Goal: Task Accomplishment & Management: Manage account settings

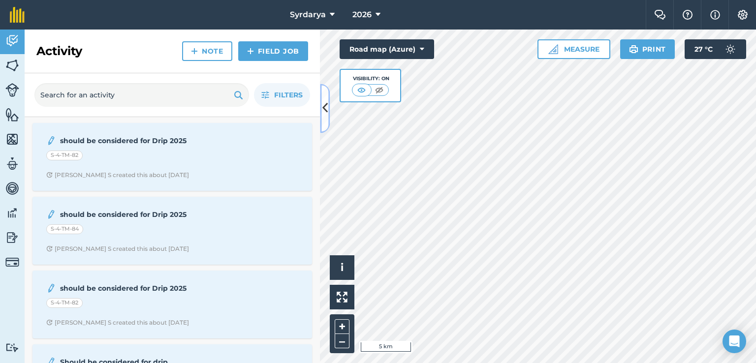
click at [324, 100] on icon at bounding box center [324, 108] width 5 height 17
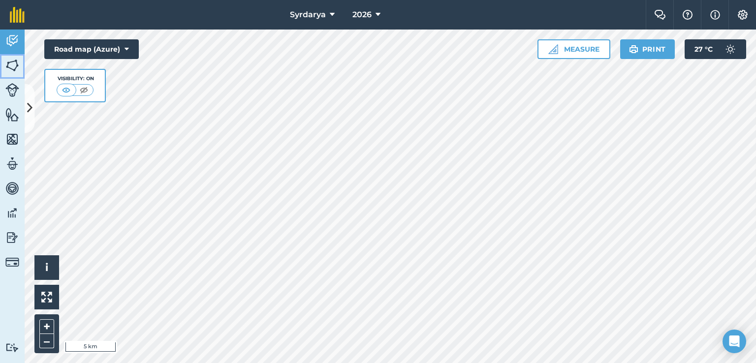
click at [18, 67] on img at bounding box center [12, 65] width 14 height 15
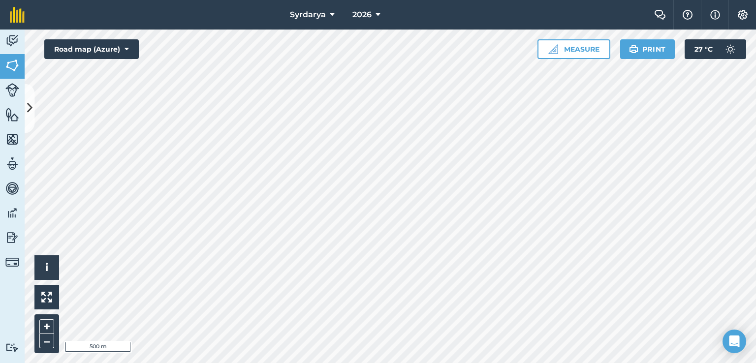
click at [319, 8] on div "Syrdarya 2026 Farm Chat Help Info Settings Syrdarya - 2026 Reproduced with the …" at bounding box center [378, 181] width 756 height 363
click at [29, 99] on button at bounding box center [30, 108] width 10 height 49
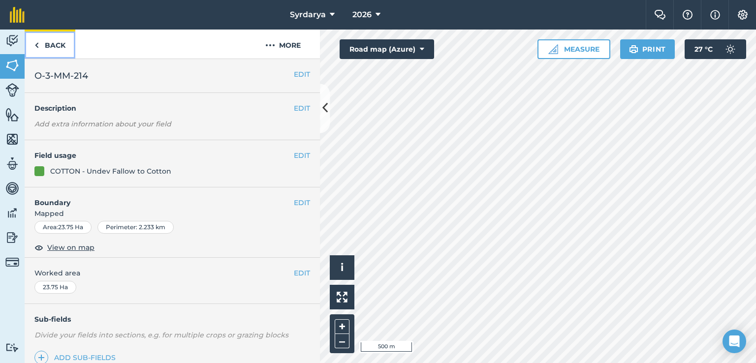
click at [47, 46] on link "Back" at bounding box center [50, 44] width 51 height 29
click at [39, 45] on link "Back" at bounding box center [50, 44] width 51 height 29
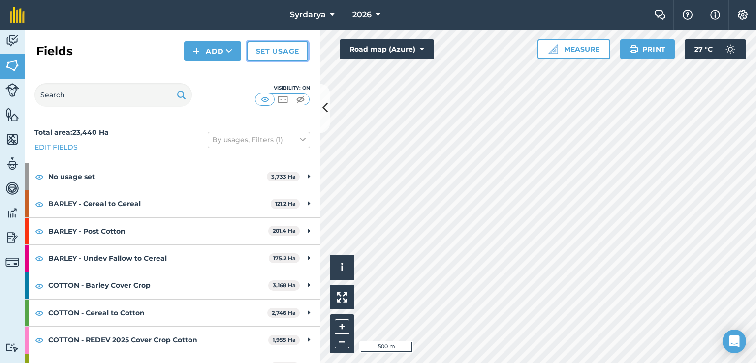
click at [286, 55] on link "Set usage" at bounding box center [277, 51] width 61 height 20
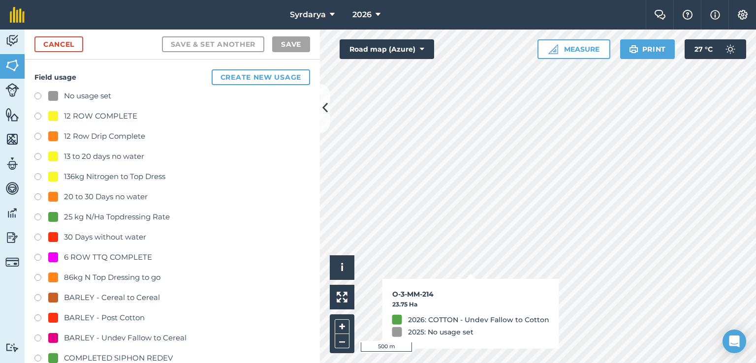
checkbox input "true"
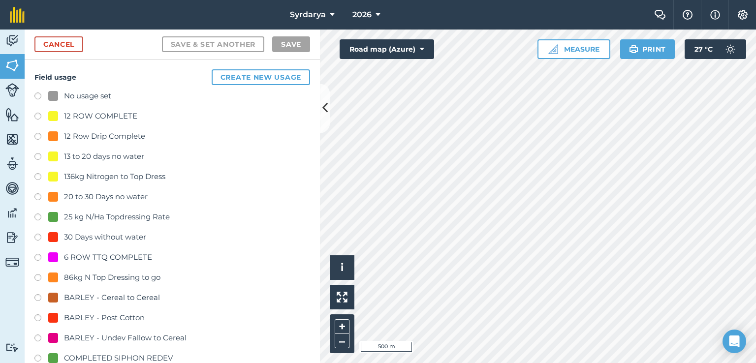
click at [94, 95] on div "No usage set" at bounding box center [87, 96] width 47 height 12
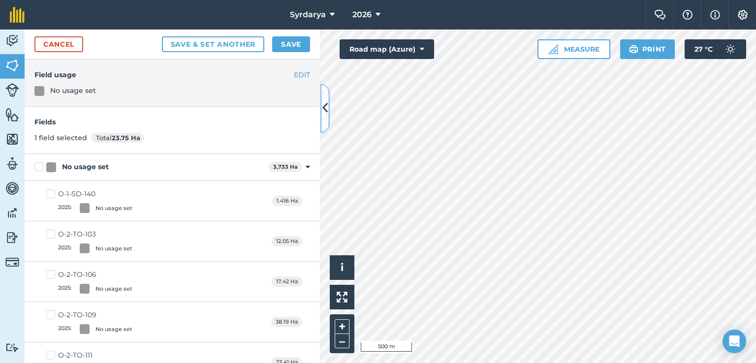
click at [327, 106] on icon at bounding box center [324, 108] width 5 height 17
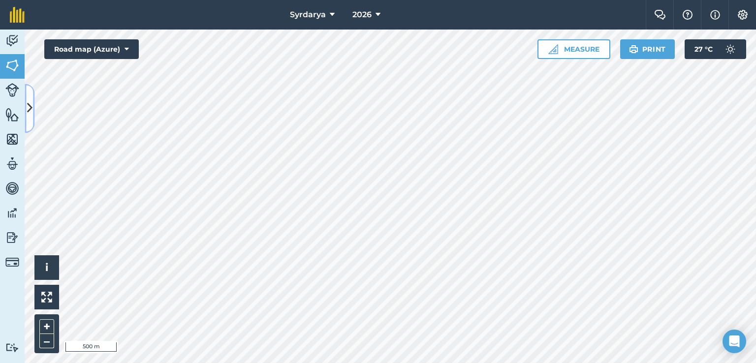
click at [29, 98] on button at bounding box center [30, 108] width 10 height 49
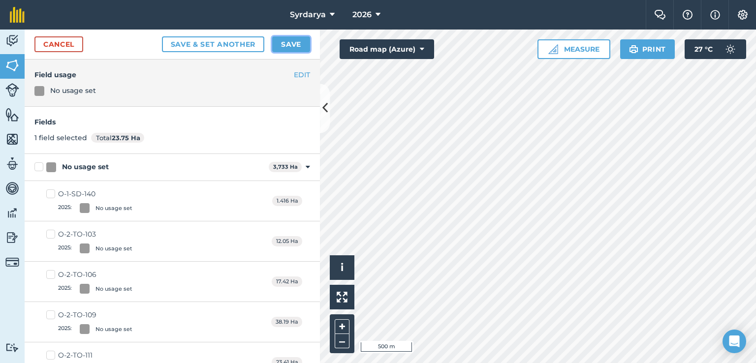
drag, startPoint x: 285, startPoint y: 44, endPoint x: 278, endPoint y: 60, distance: 17.2
click at [285, 44] on button "Save" at bounding box center [291, 44] width 38 height 16
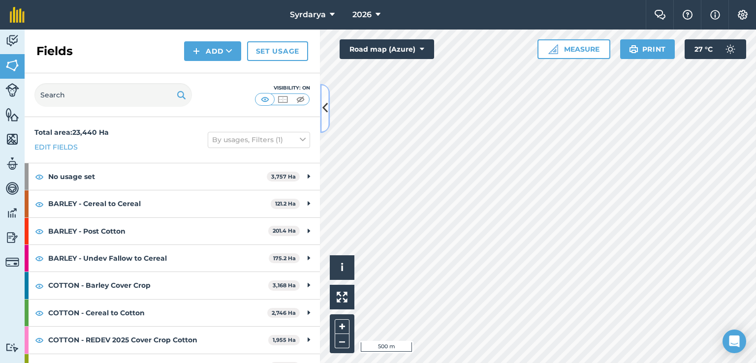
click at [326, 116] on icon at bounding box center [324, 108] width 5 height 17
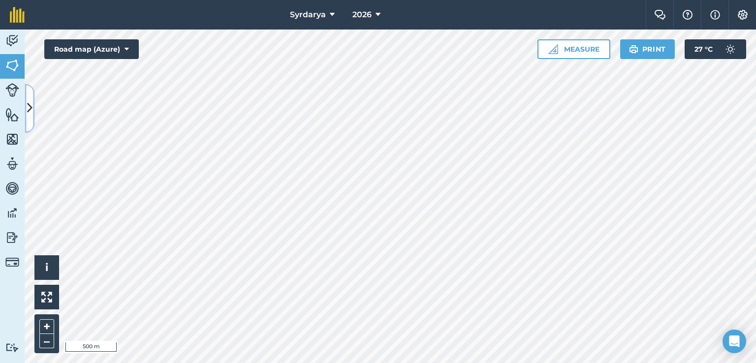
click at [31, 105] on icon at bounding box center [29, 108] width 5 height 17
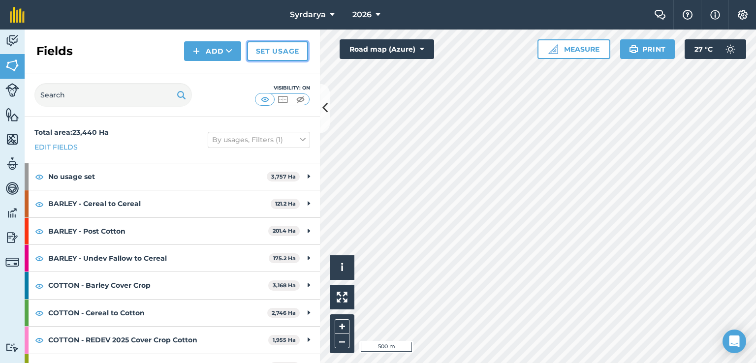
click at [282, 54] on link "Set usage" at bounding box center [277, 51] width 61 height 20
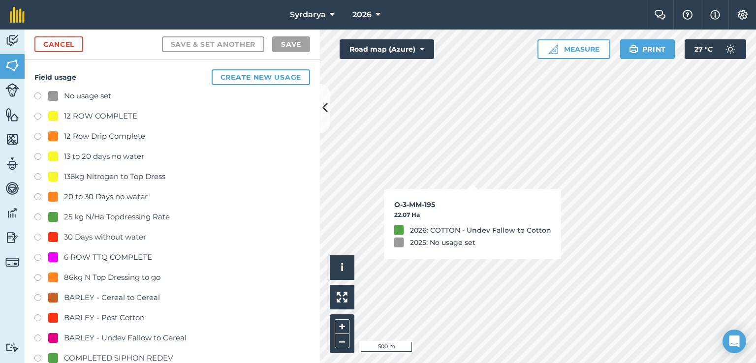
checkbox input "true"
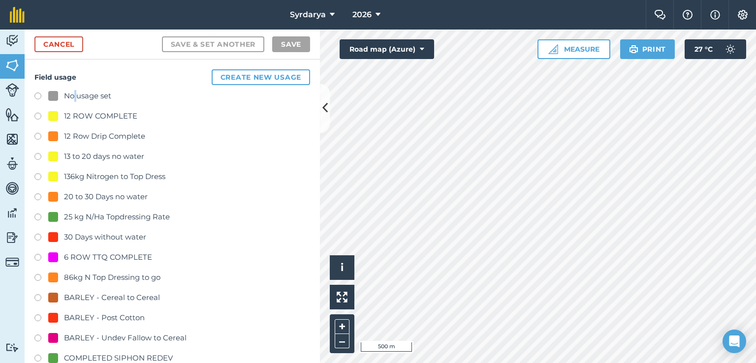
click at [75, 94] on div "No usage set" at bounding box center [87, 96] width 47 height 12
click at [35, 94] on label at bounding box center [41, 97] width 14 height 10
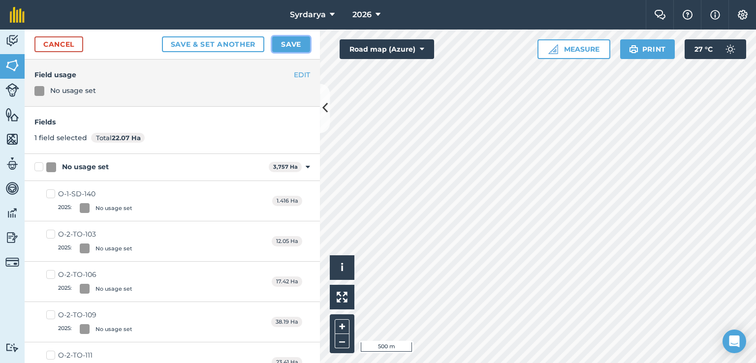
click at [285, 46] on button "Save" at bounding box center [291, 44] width 38 height 16
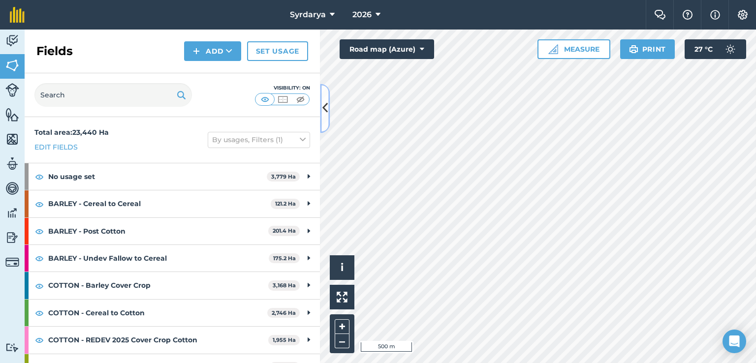
click at [325, 113] on icon at bounding box center [324, 108] width 5 height 17
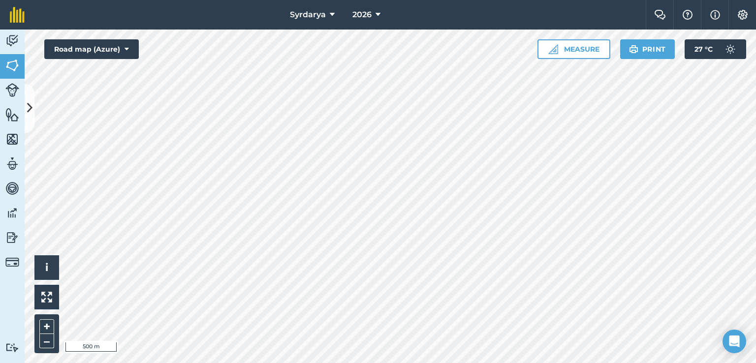
click at [404, 363] on html "Syrdarya 2026 Farm Chat Help Info Settings Syrdarya - 2026 Reproduced with the …" at bounding box center [378, 181] width 756 height 363
click at [31, 103] on icon at bounding box center [29, 108] width 5 height 17
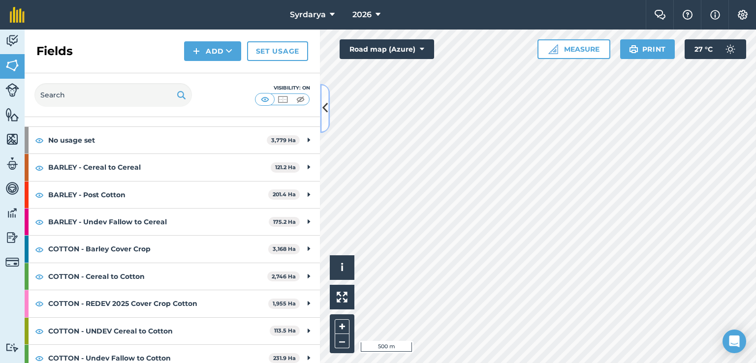
scroll to position [49, 0]
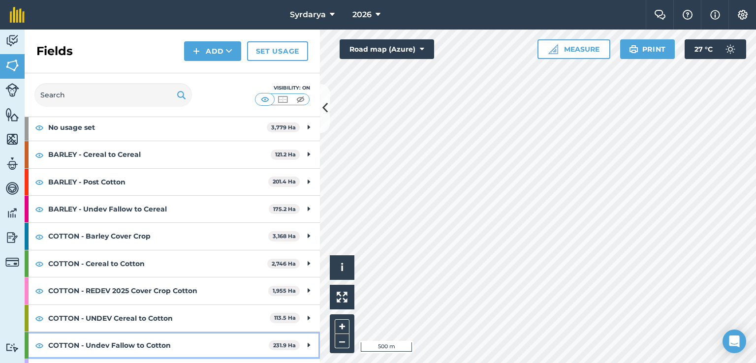
click at [147, 342] on strong "COTTON - Undev Fallow to Cotton" at bounding box center [158, 345] width 220 height 27
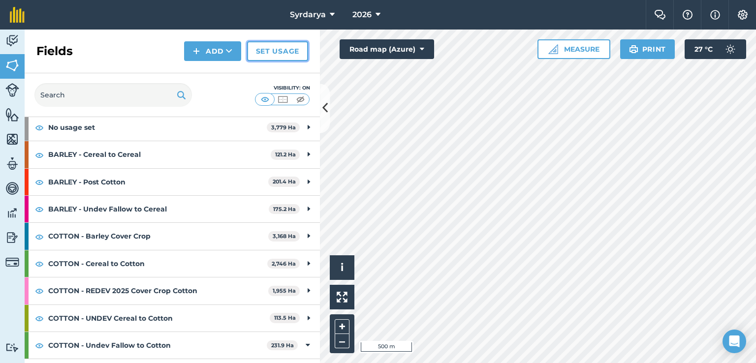
click at [296, 60] on link "Set usage" at bounding box center [277, 51] width 61 height 20
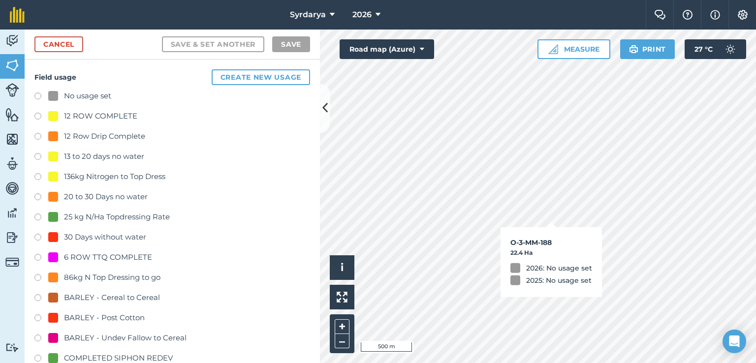
checkbox input "true"
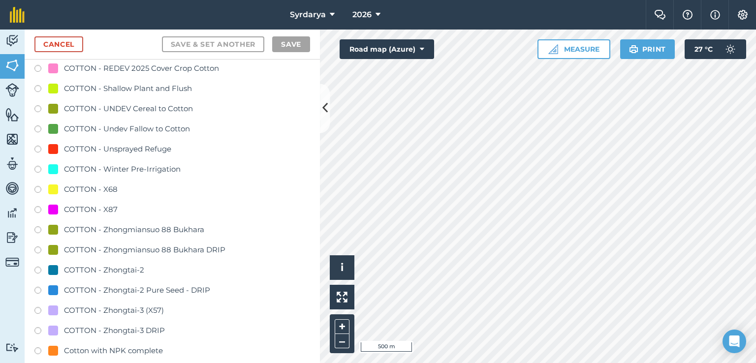
scroll to position [885, 0]
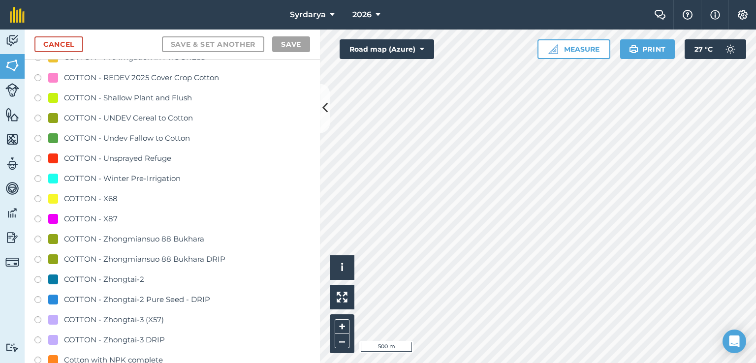
click at [136, 138] on div "COTTON - Undev Fallow to Cotton" at bounding box center [127, 138] width 126 height 12
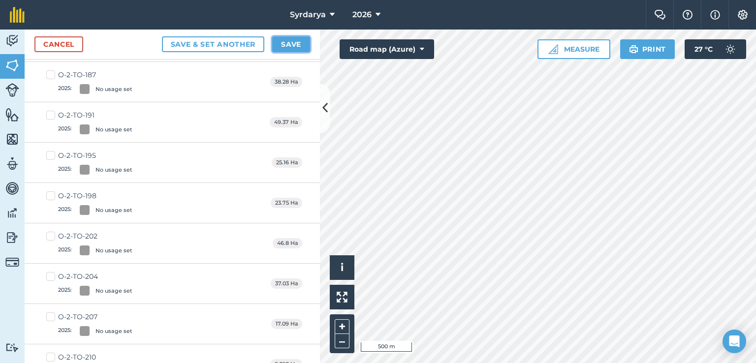
click at [296, 50] on button "Save" at bounding box center [291, 44] width 38 height 16
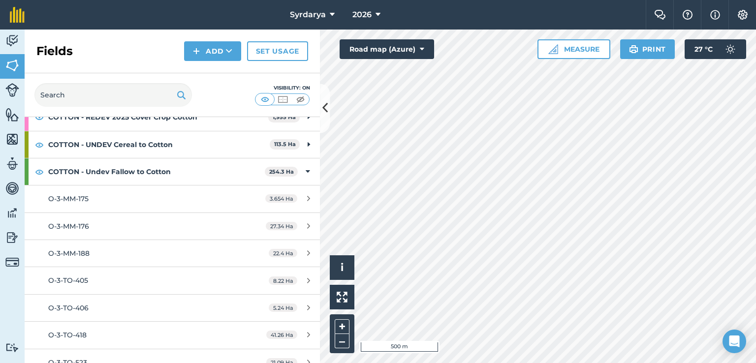
scroll to position [246, 0]
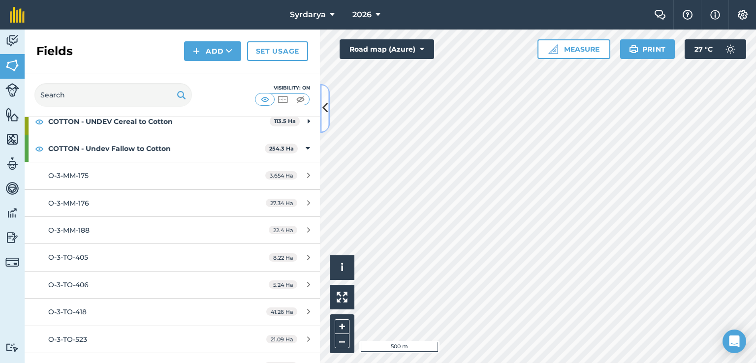
click at [326, 114] on icon at bounding box center [324, 108] width 5 height 17
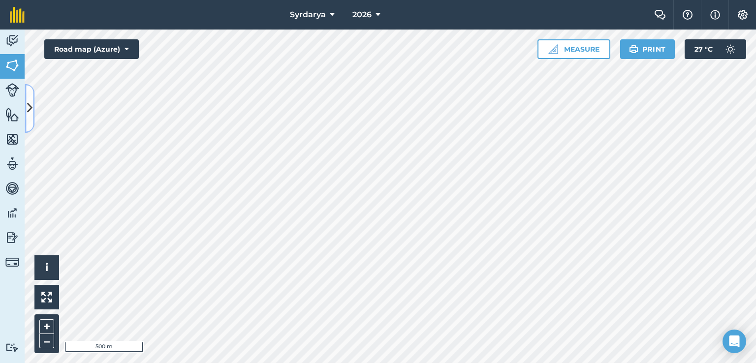
click at [29, 94] on button at bounding box center [30, 108] width 10 height 49
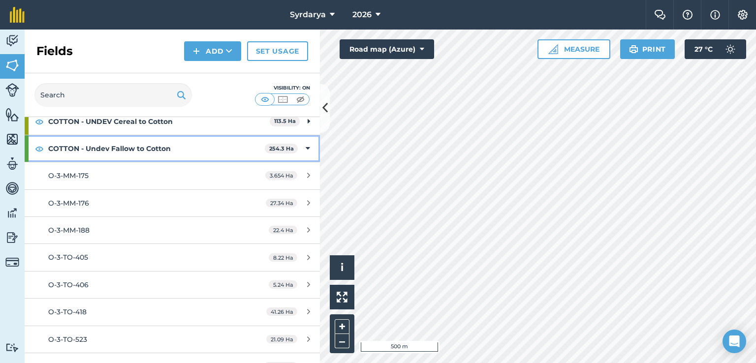
click at [33, 156] on div "COTTON - Undev Fallow to Cotton 254.3 Ha" at bounding box center [172, 148] width 295 height 27
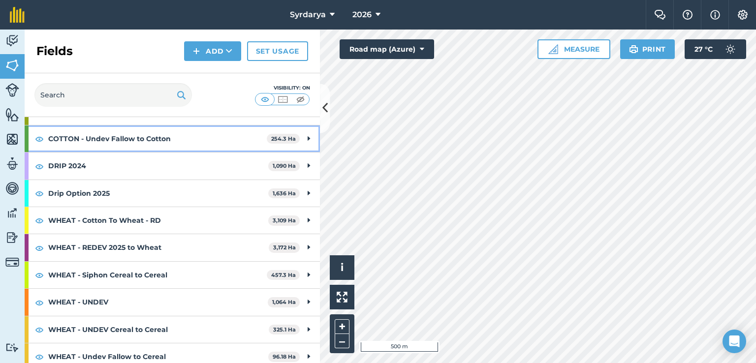
scroll to position [261, 0]
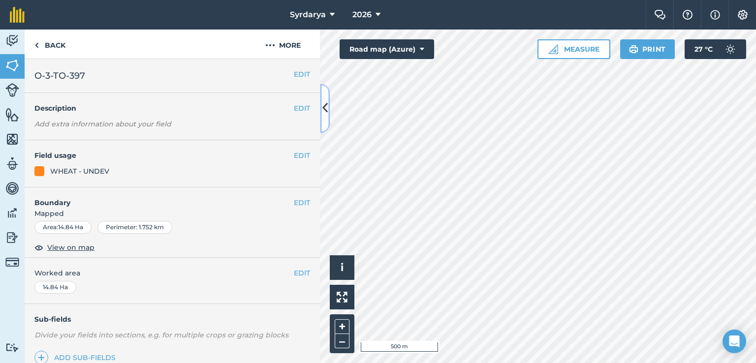
click at [328, 119] on button at bounding box center [325, 108] width 10 height 49
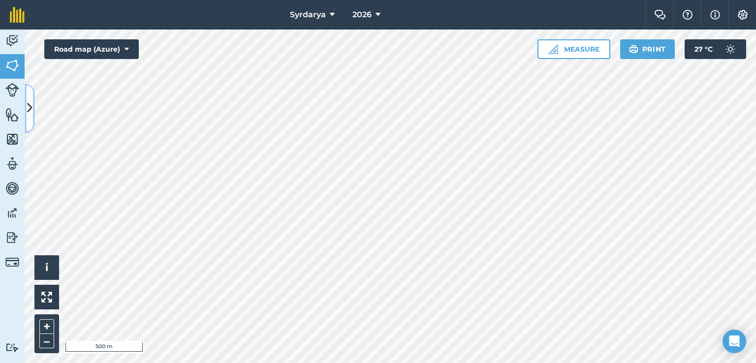
click at [28, 89] on button at bounding box center [30, 108] width 10 height 49
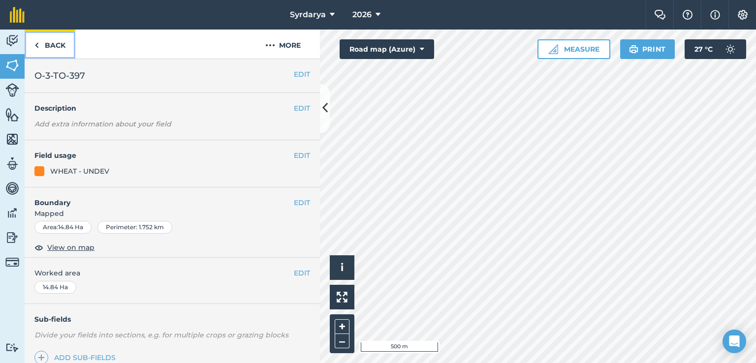
click at [35, 50] on img at bounding box center [36, 45] width 4 height 12
click at [324, 109] on icon at bounding box center [324, 108] width 5 height 17
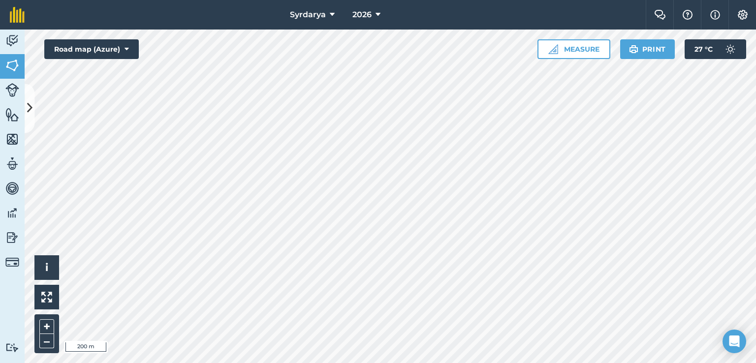
click at [520, 363] on html "Syrdarya 2026 Farm Chat Help Info Settings Syrdarya - 2026 Reproduced with the …" at bounding box center [378, 181] width 756 height 363
click at [31, 97] on button at bounding box center [30, 108] width 10 height 49
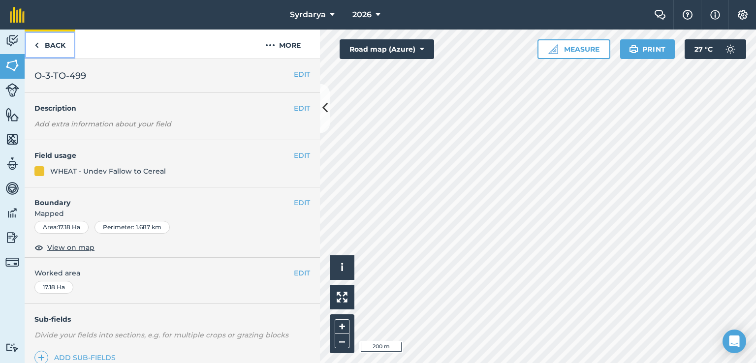
click at [60, 43] on link "Back" at bounding box center [50, 44] width 51 height 29
click at [39, 49] on link "Back" at bounding box center [50, 44] width 51 height 29
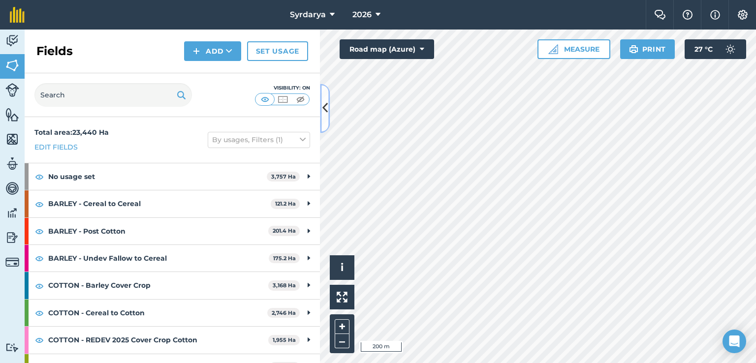
click at [327, 109] on icon at bounding box center [324, 108] width 5 height 17
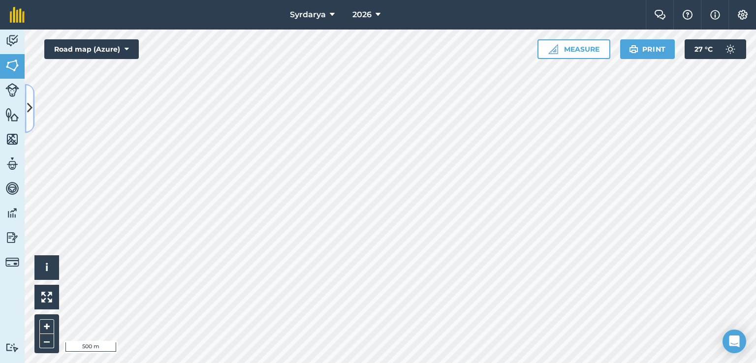
click at [29, 113] on icon at bounding box center [29, 108] width 5 height 17
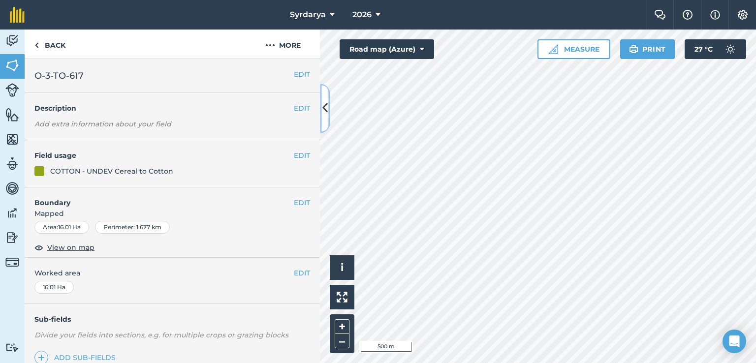
click at [325, 104] on icon at bounding box center [324, 108] width 5 height 17
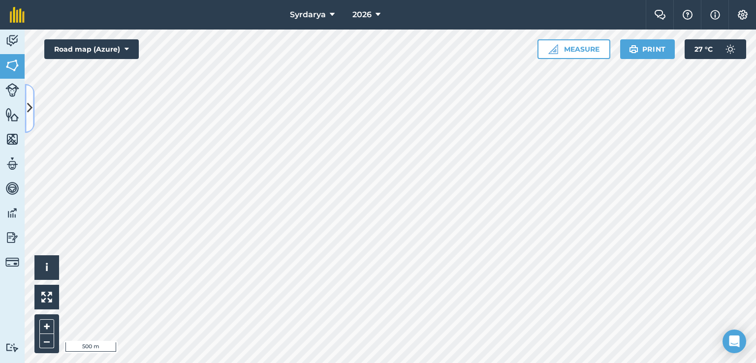
click at [30, 100] on icon at bounding box center [29, 108] width 5 height 17
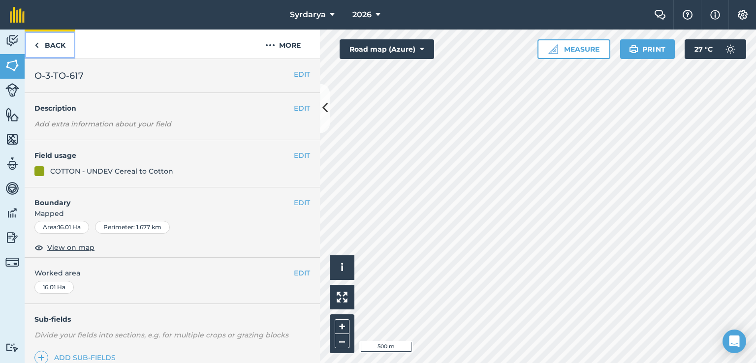
click at [53, 48] on link "Back" at bounding box center [50, 44] width 51 height 29
click at [36, 42] on img at bounding box center [36, 45] width 4 height 12
click at [48, 44] on link "Back" at bounding box center [50, 44] width 51 height 29
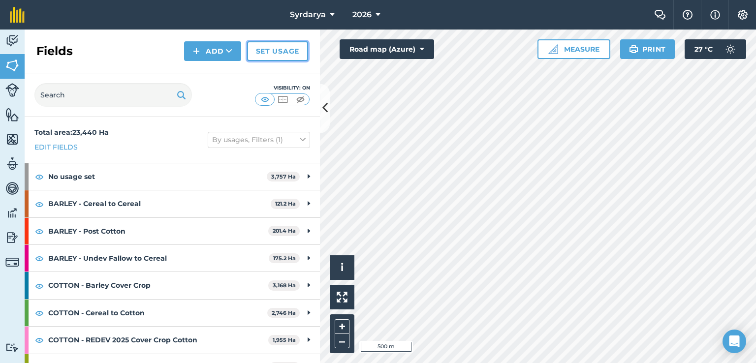
click at [266, 56] on link "Set usage" at bounding box center [277, 51] width 61 height 20
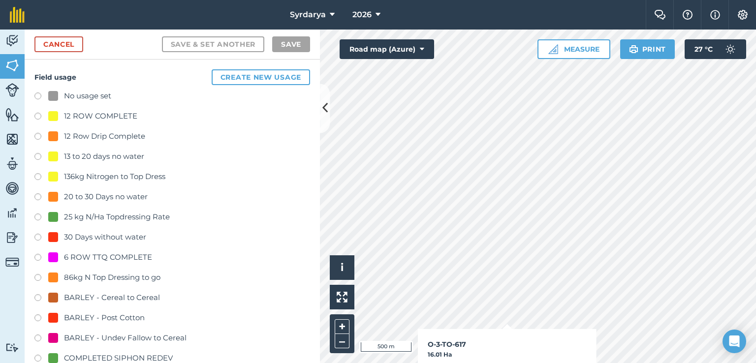
checkbox input "true"
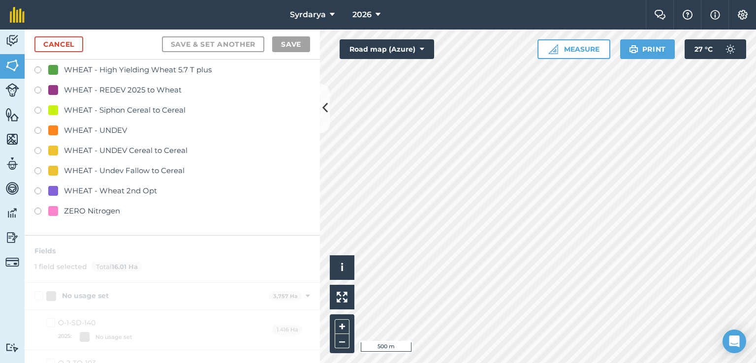
scroll to position [2164, 0]
click at [148, 149] on div "WHEAT - UNDEV Cereal to Cereal" at bounding box center [125, 150] width 123 height 12
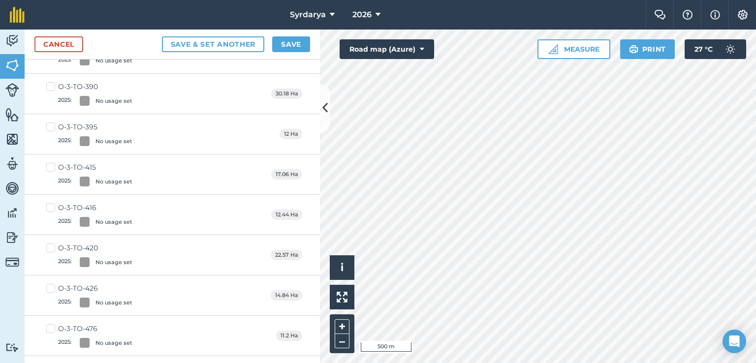
scroll to position [0, 0]
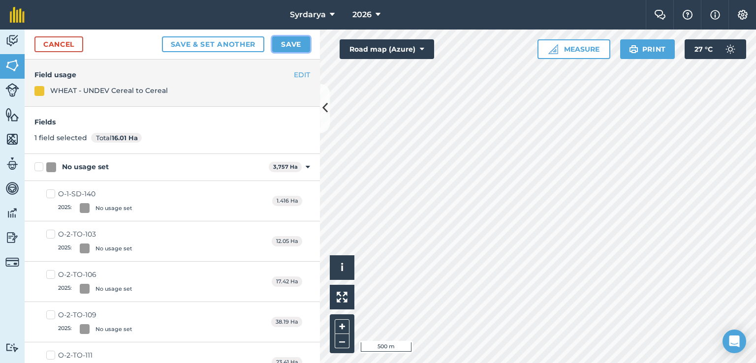
click at [295, 46] on button "Save" at bounding box center [291, 44] width 38 height 16
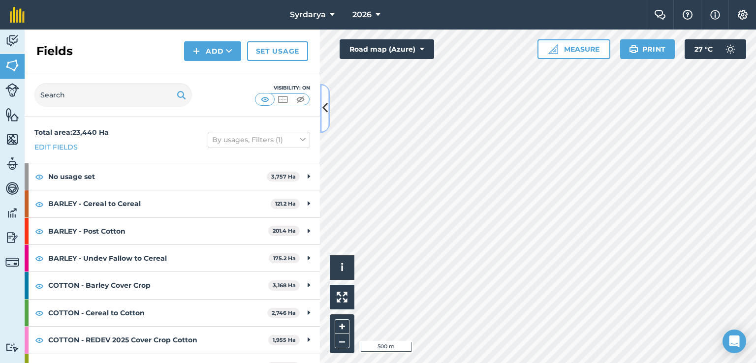
click at [325, 107] on icon at bounding box center [324, 108] width 5 height 17
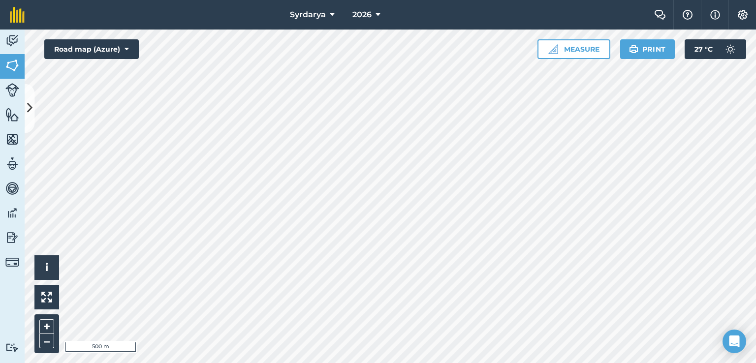
click at [339, 363] on html "Syrdarya 2026 Farm Chat Help Info Settings Syrdarya - 2026 Reproduced with the …" at bounding box center [378, 181] width 756 height 363
click at [470, 363] on html "Syrdarya 2026 Farm Chat Help Info Settings Syrdarya - 2026 Reproduced with the …" at bounding box center [378, 181] width 756 height 363
click at [26, 100] on button at bounding box center [30, 108] width 10 height 49
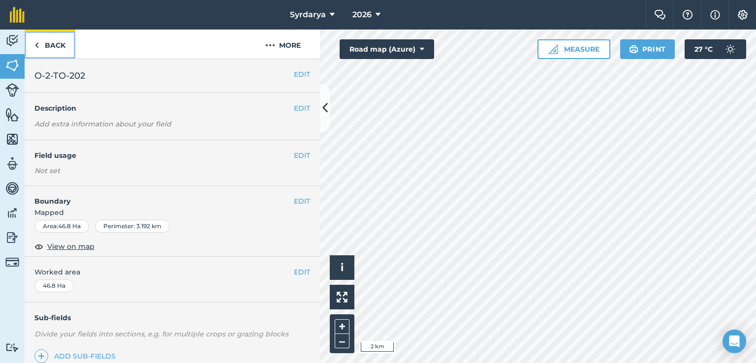
click at [65, 47] on link "Back" at bounding box center [50, 44] width 51 height 29
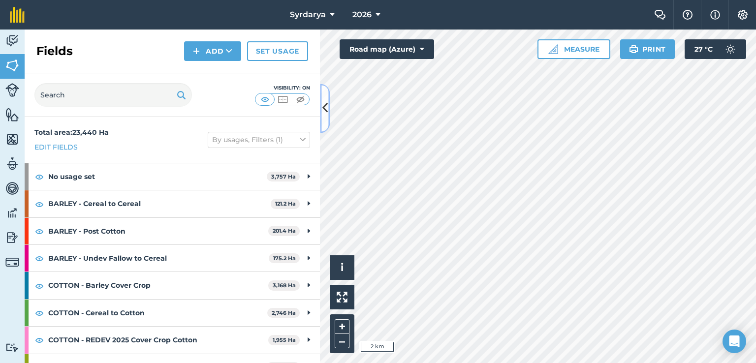
click at [326, 110] on icon at bounding box center [324, 108] width 5 height 17
